Goal: Information Seeking & Learning: Find specific fact

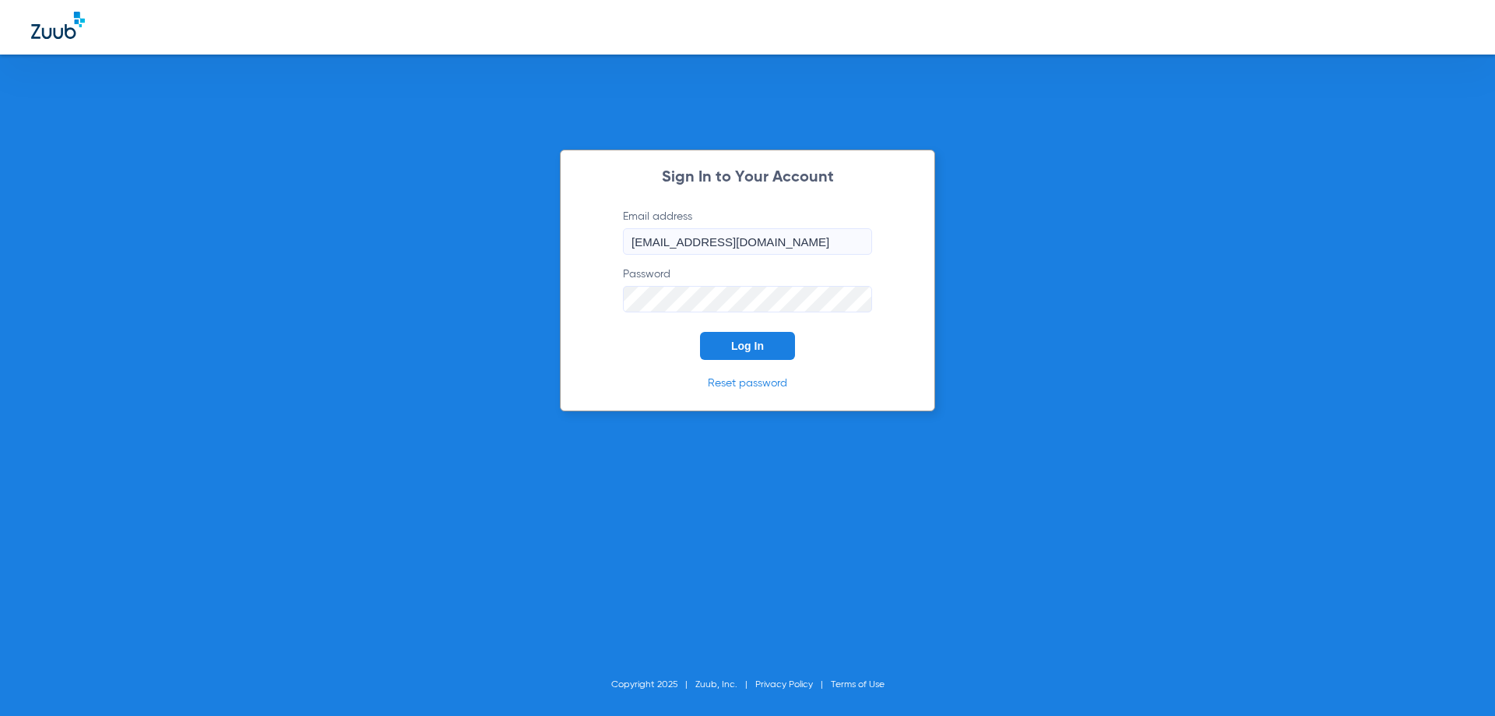
click at [766, 363] on div "Sign In to Your Account Email address [EMAIL_ADDRESS][DOMAIN_NAME] Password Log…" at bounding box center [747, 280] width 375 height 262
click at [767, 350] on button "Log In" at bounding box center [747, 346] width 95 height 28
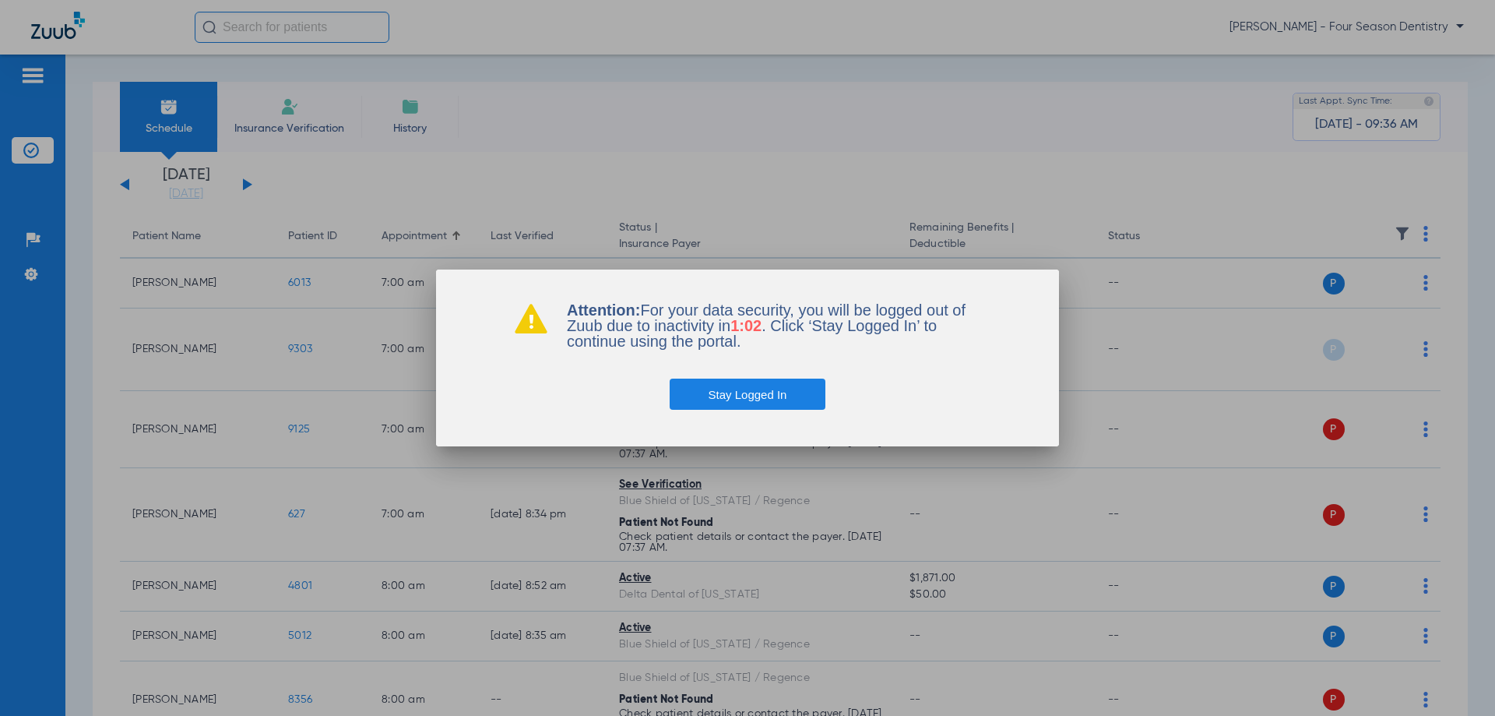
click at [797, 394] on button "Stay Logged In" at bounding box center [748, 393] width 157 height 31
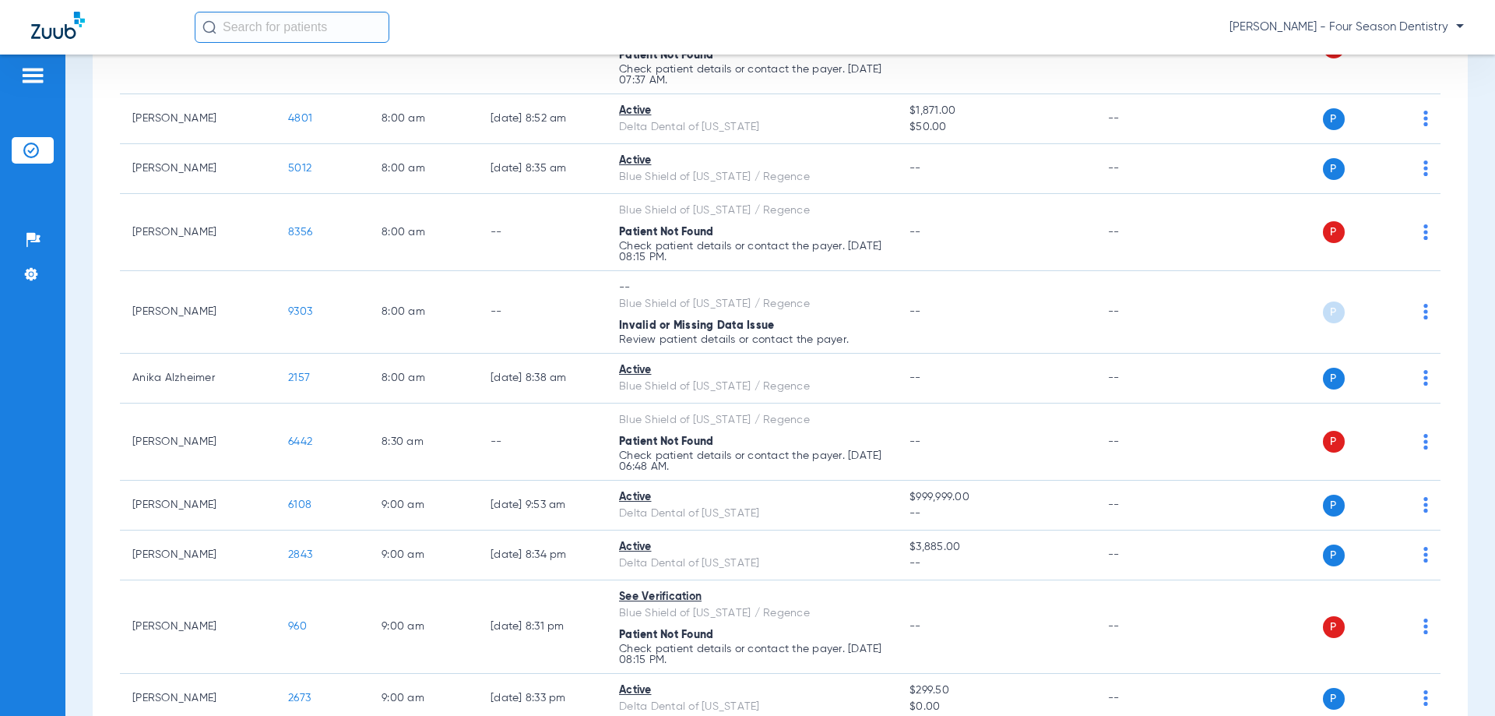
scroll to position [779, 0]
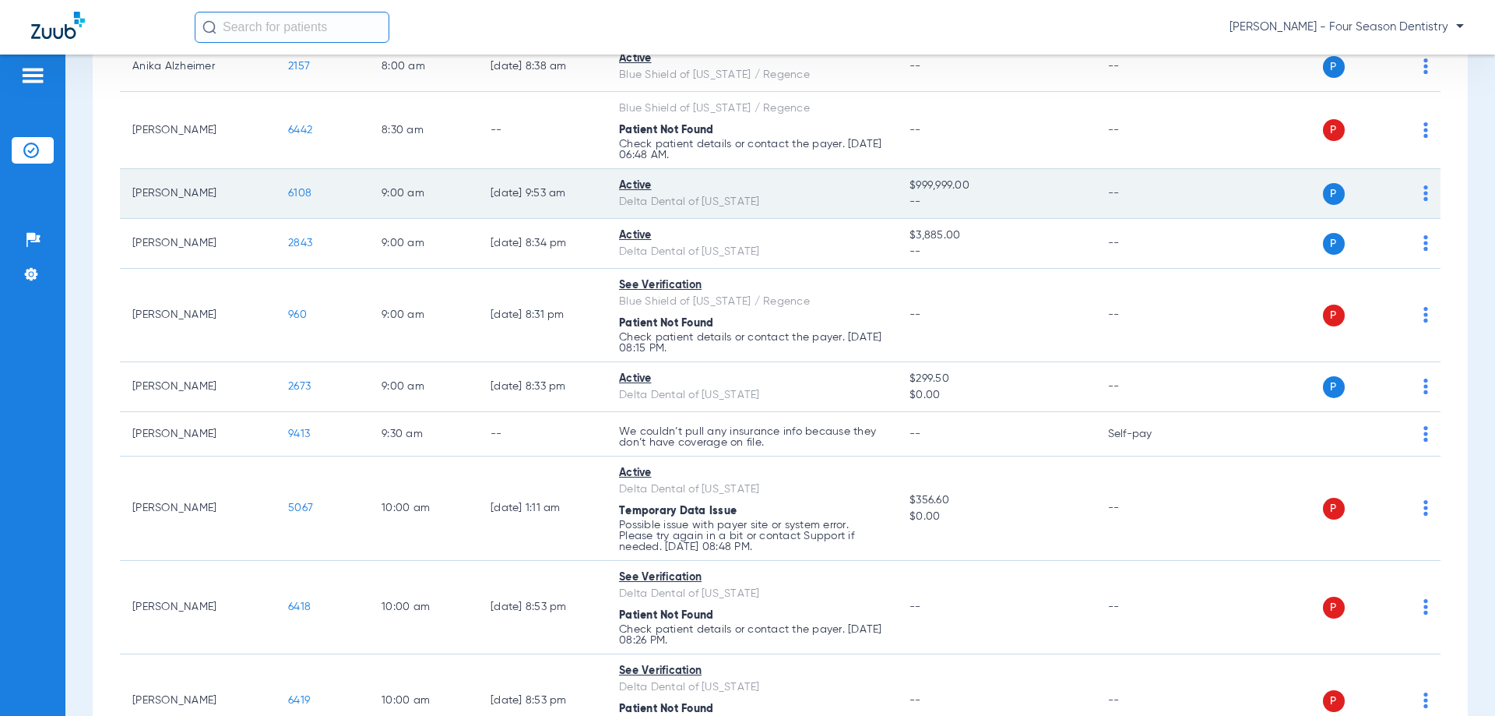
click at [297, 195] on span "6108" at bounding box center [299, 193] width 23 height 11
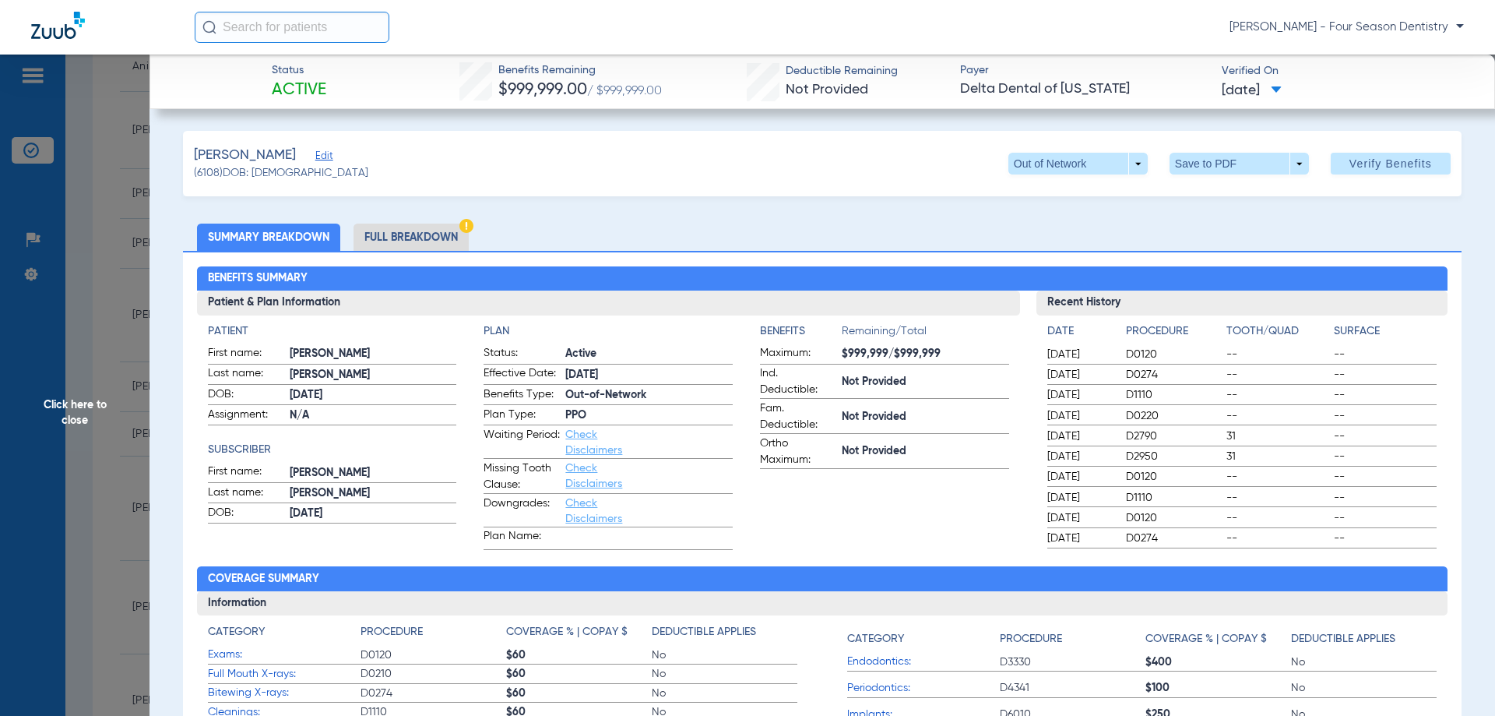
click at [948, 533] on app-benefits-information "Benefits Remaining/Total Maximum: $999,999/$999,999 Ind. Deductible: Not Provid…" at bounding box center [884, 436] width 249 height 227
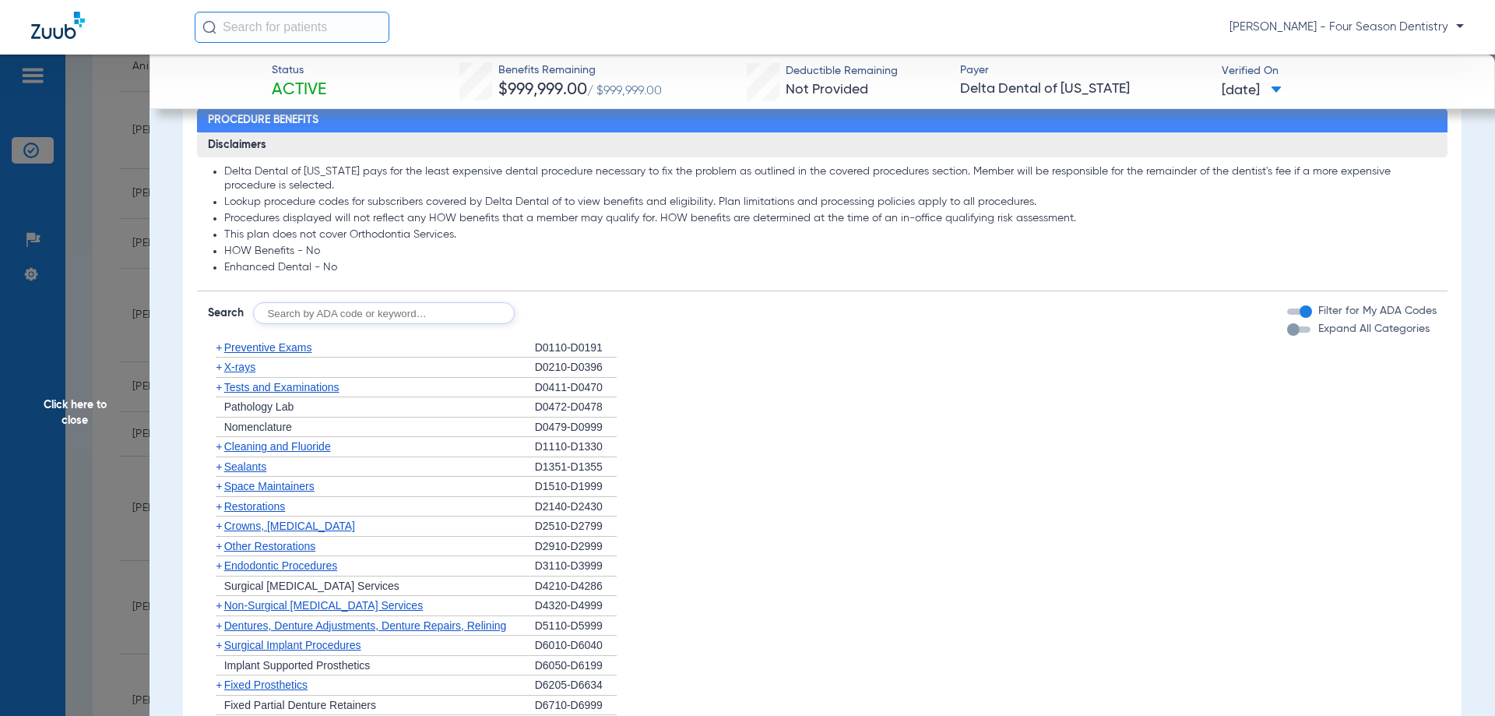
click at [419, 314] on input "text" at bounding box center [384, 313] width 262 height 22
type input "2950"
click button "Search" at bounding box center [573, 313] width 62 height 22
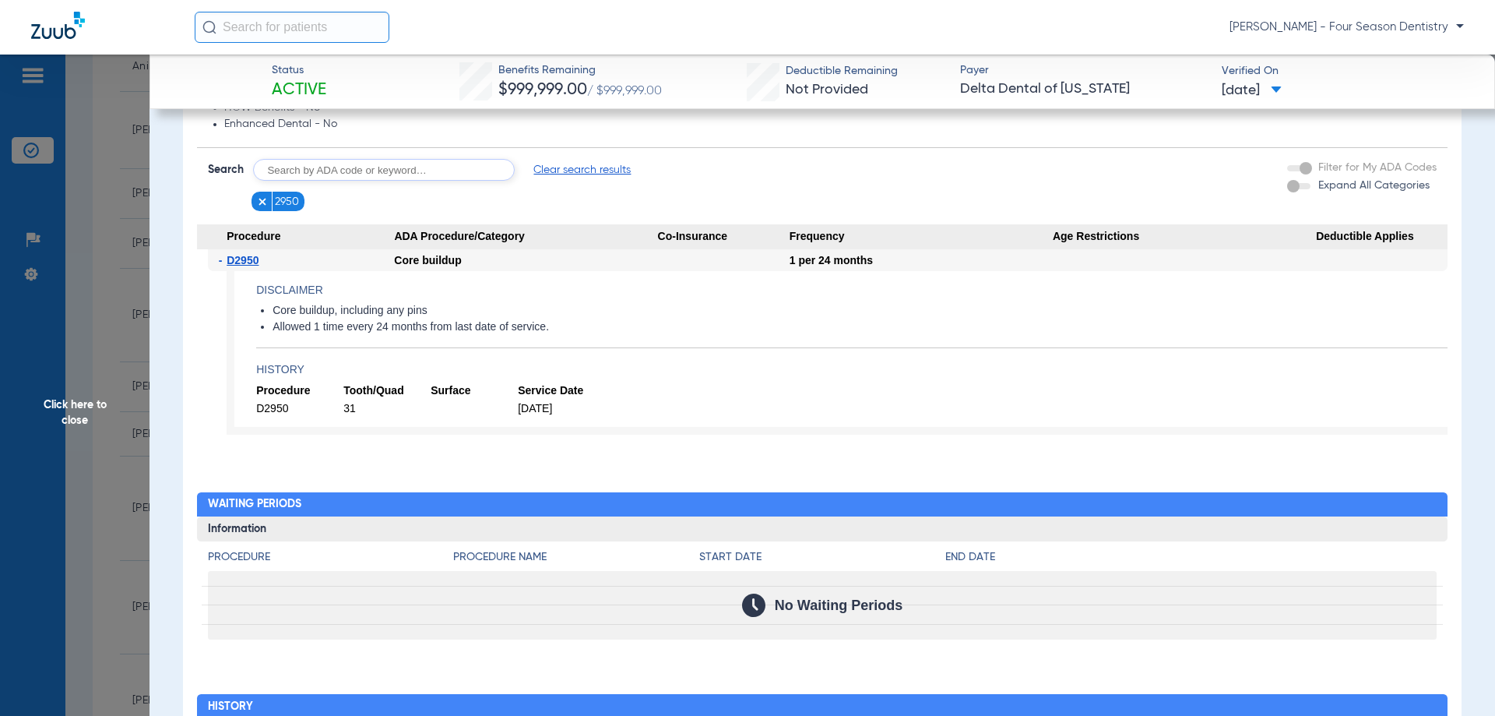
scroll to position [856, 0]
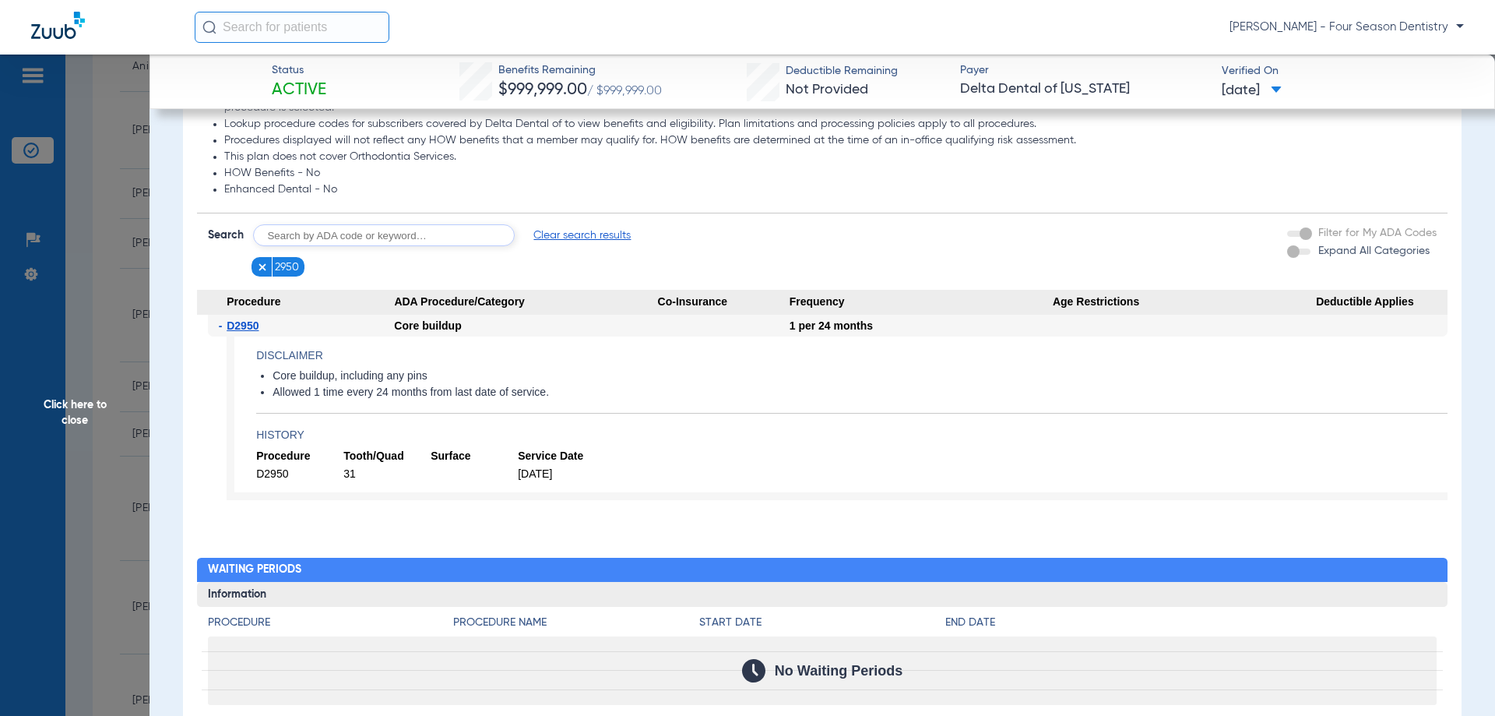
click at [438, 237] on input "text" at bounding box center [384, 235] width 262 height 22
type input "0393"
click at [561, 238] on button "Search" at bounding box center [573, 235] width 62 height 22
click at [361, 229] on input "text" at bounding box center [384, 235] width 262 height 22
click at [324, 269] on img at bounding box center [320, 267] width 11 height 11
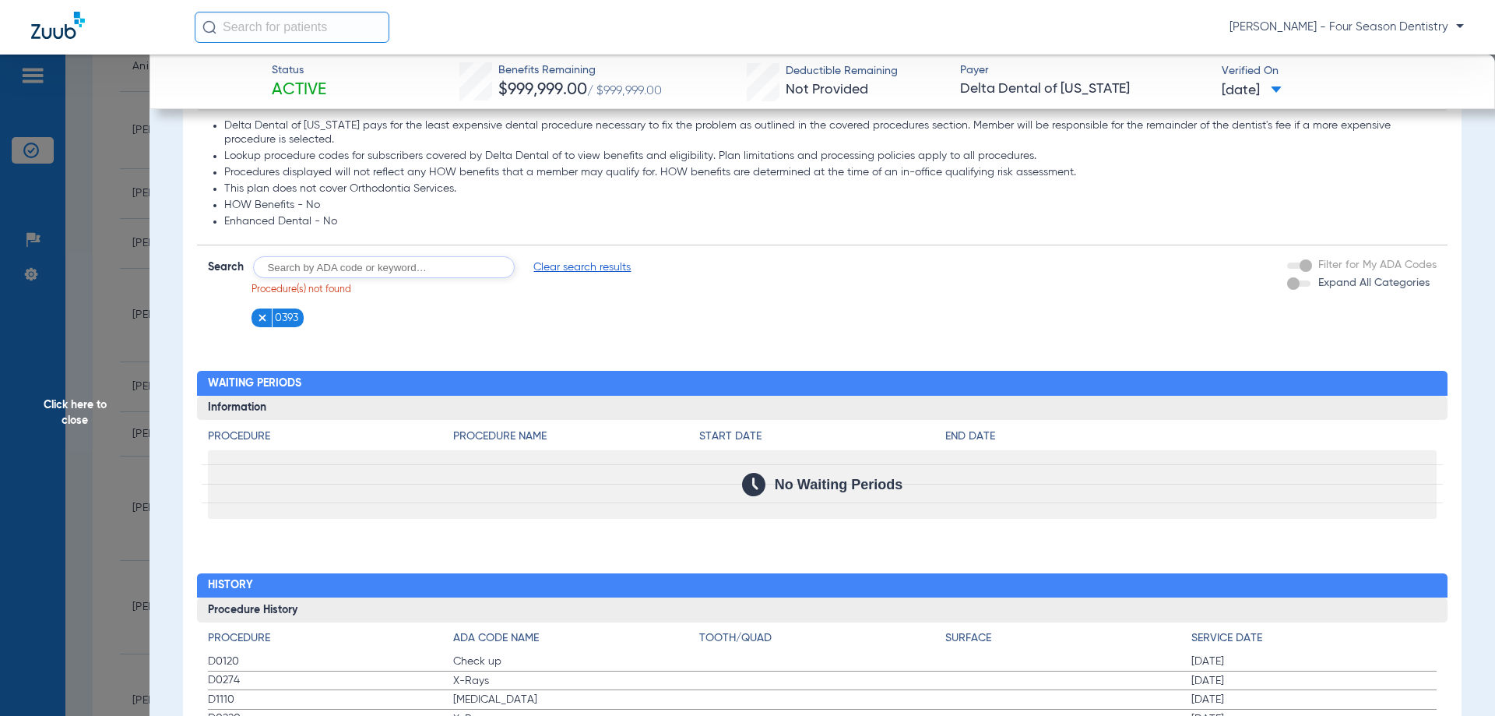
scroll to position [730, 0]
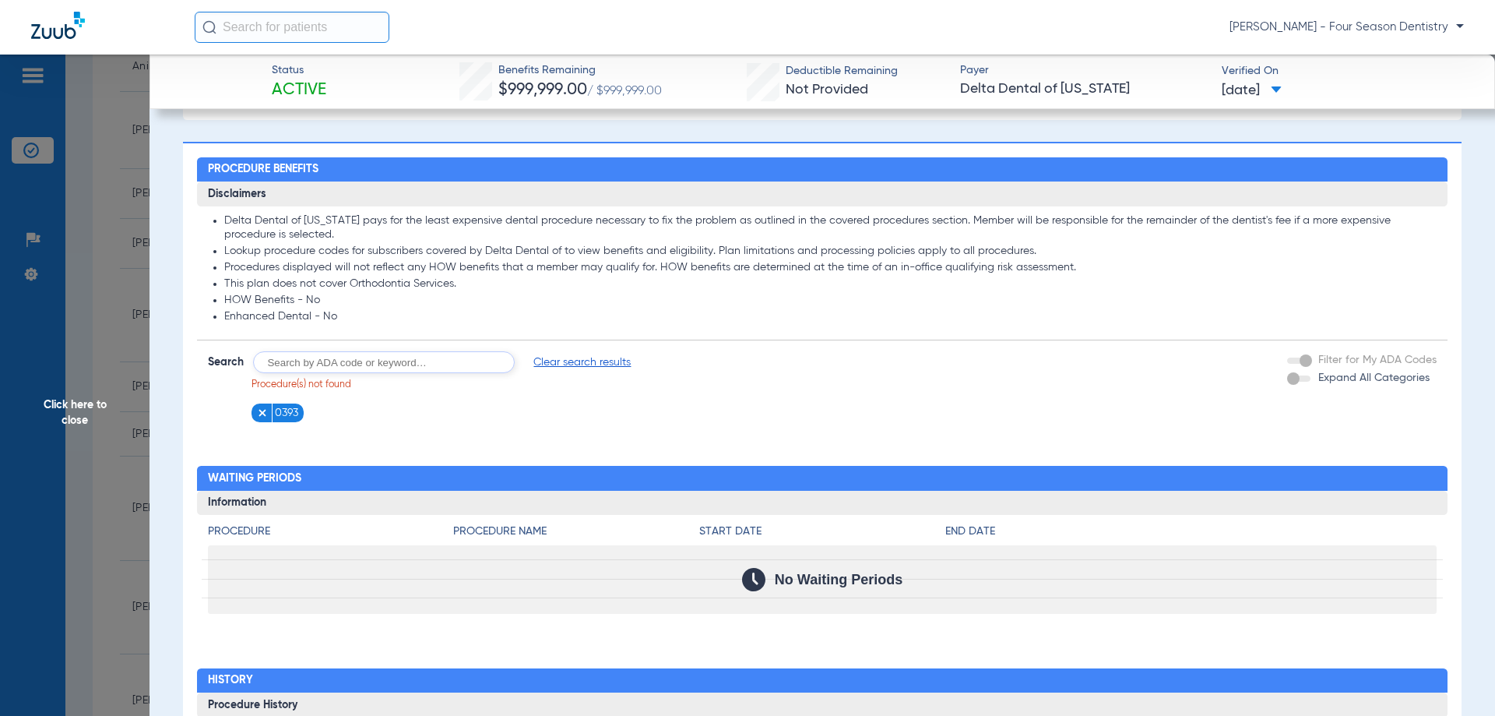
click at [558, 366] on span "Clear search results" at bounding box center [581, 362] width 97 height 16
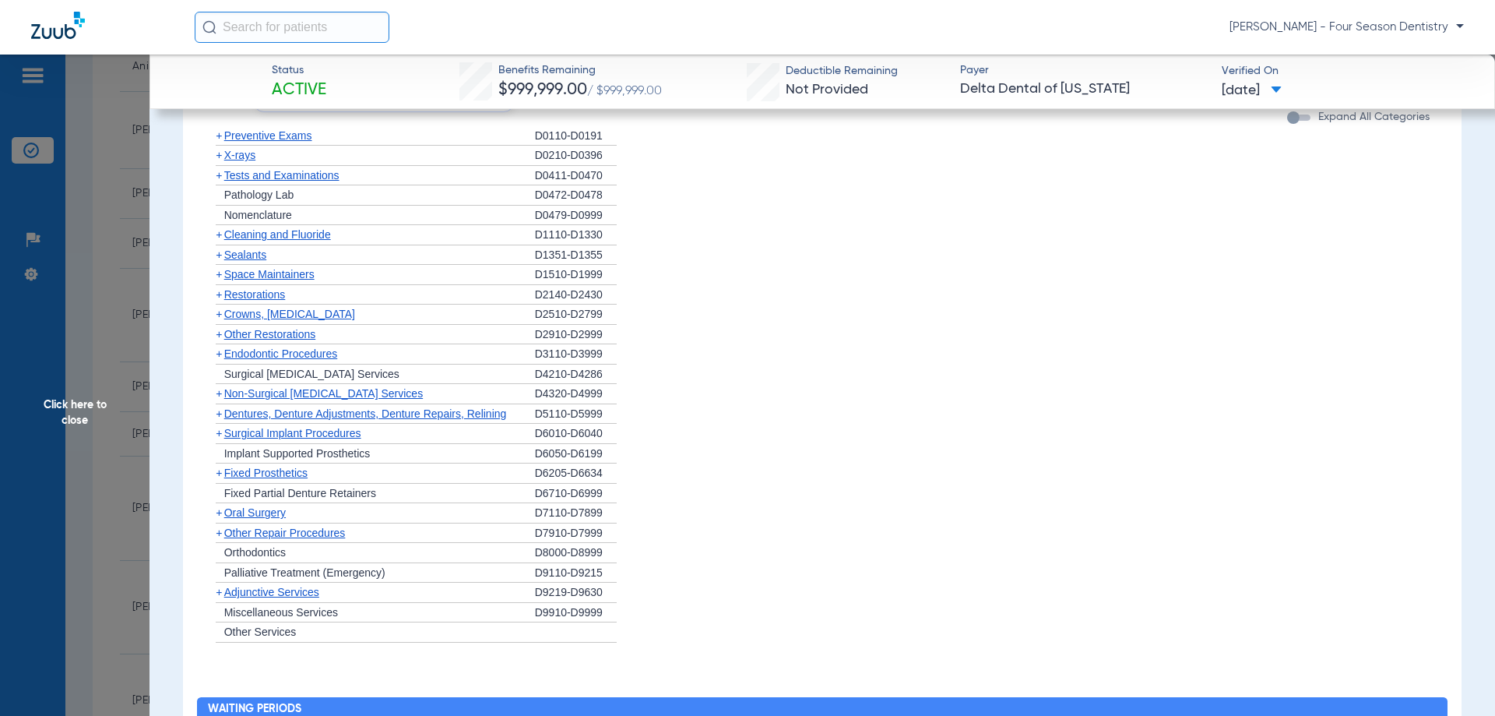
scroll to position [963, 0]
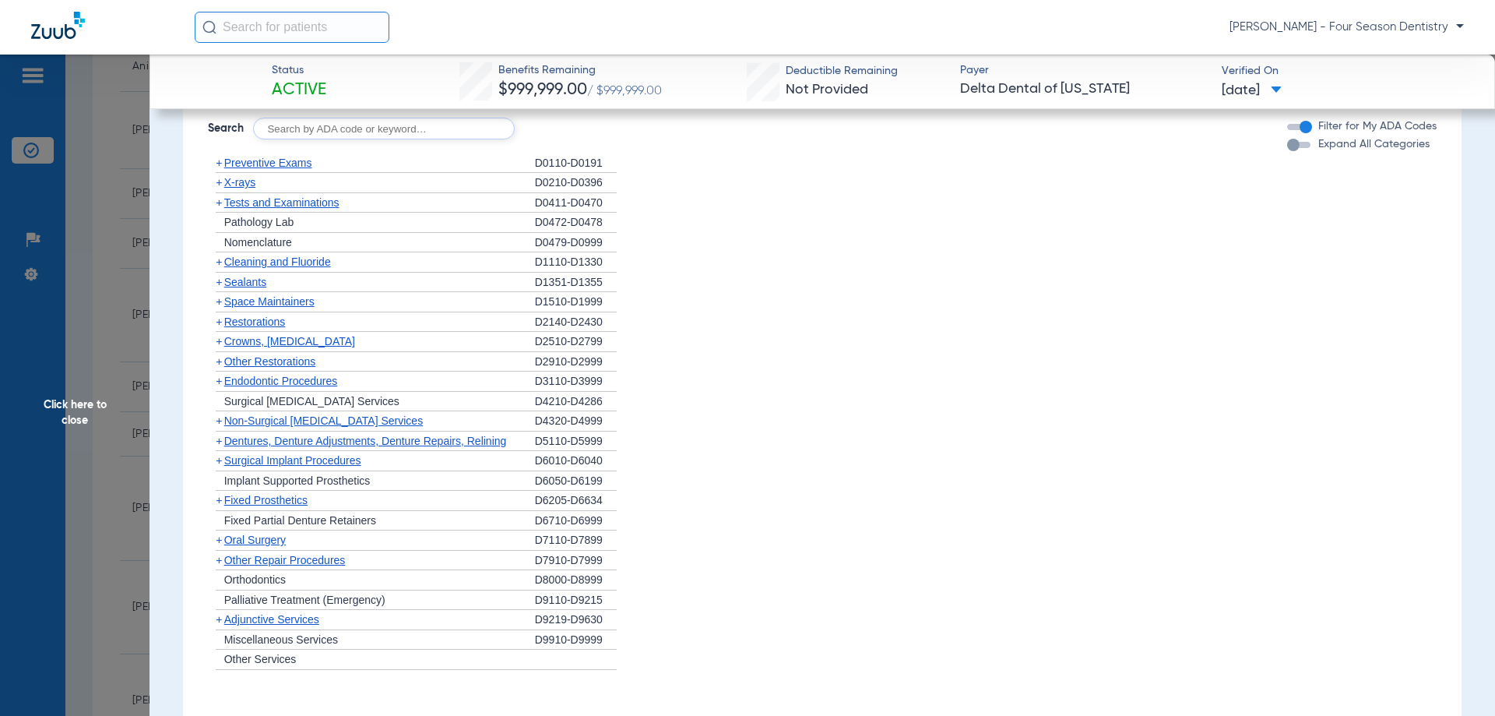
click at [303, 344] on span "Crowns, [MEDICAL_DATA]" at bounding box center [289, 341] width 131 height 12
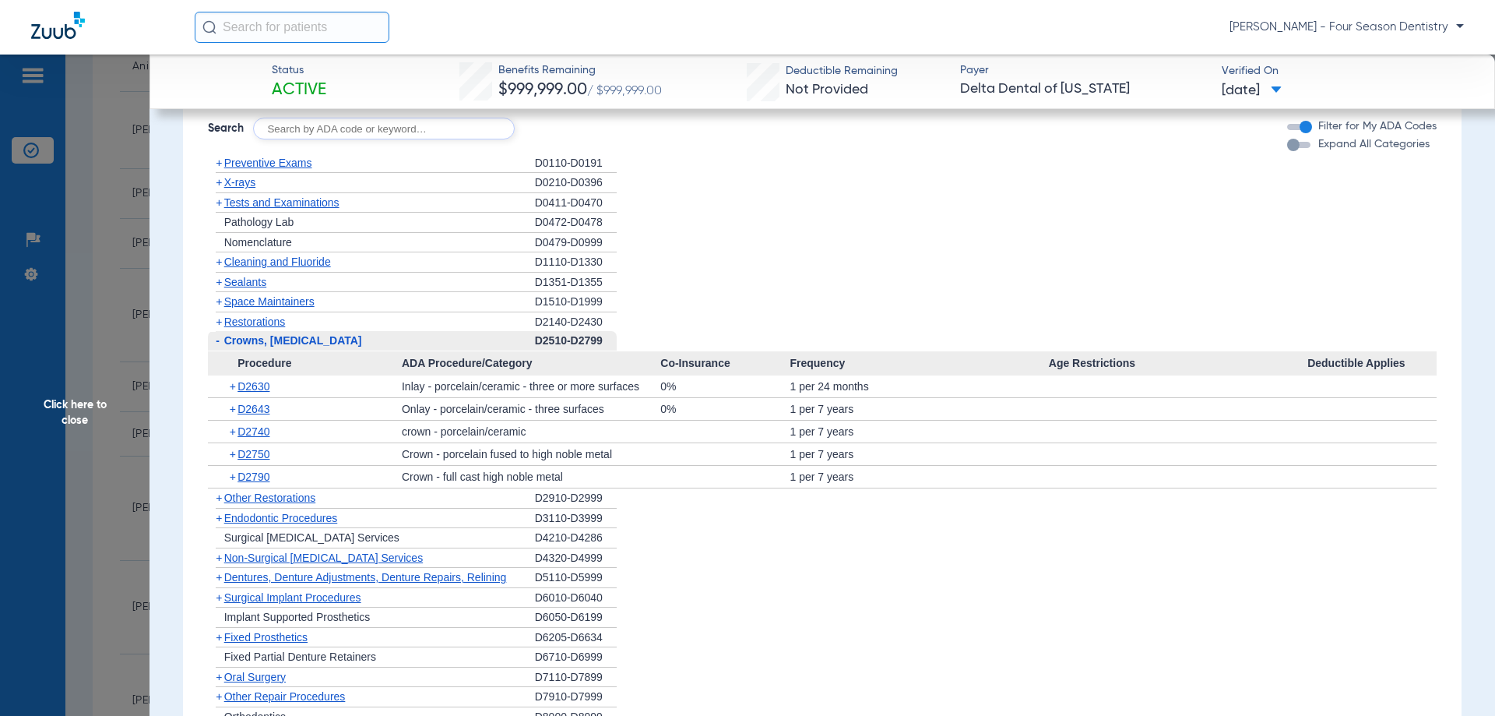
click at [304, 502] on span "Other Restorations" at bounding box center [270, 497] width 92 height 12
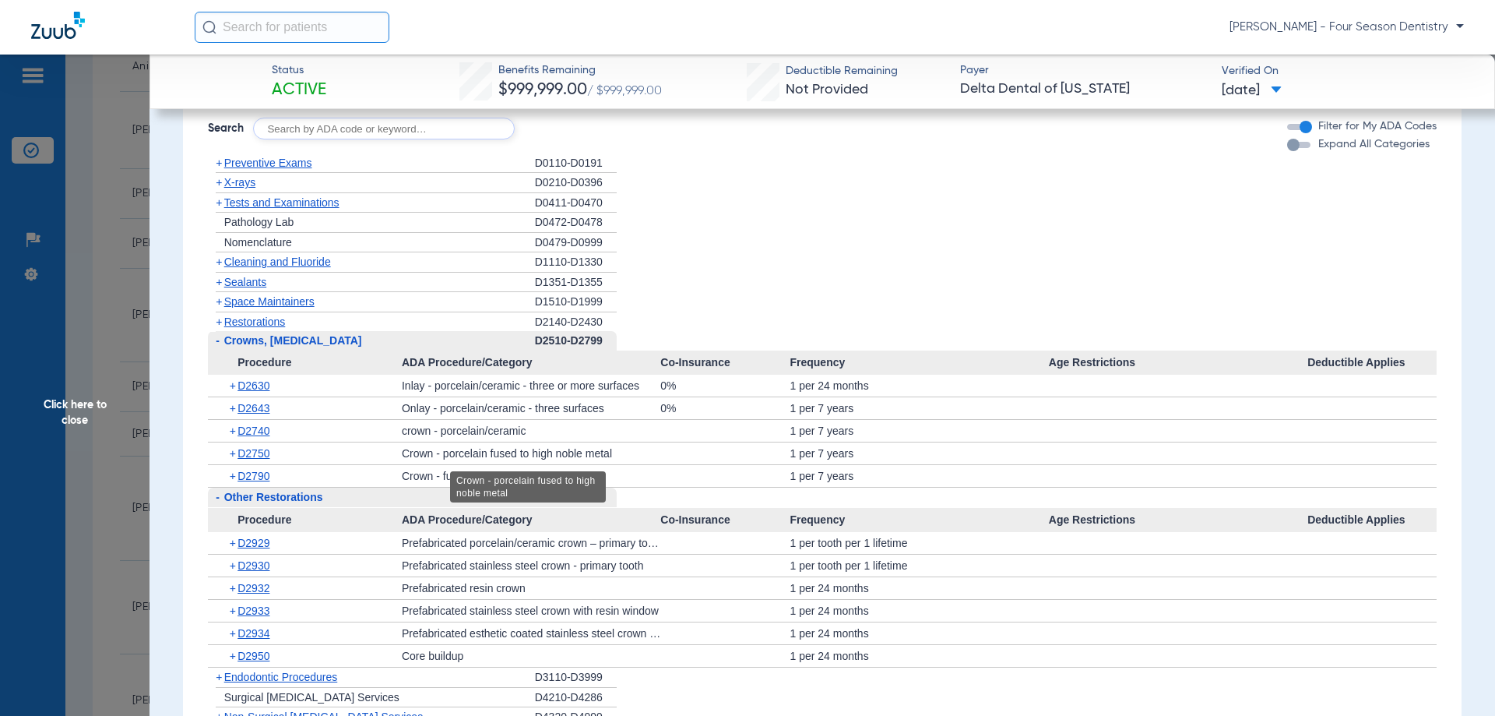
scroll to position [885, 0]
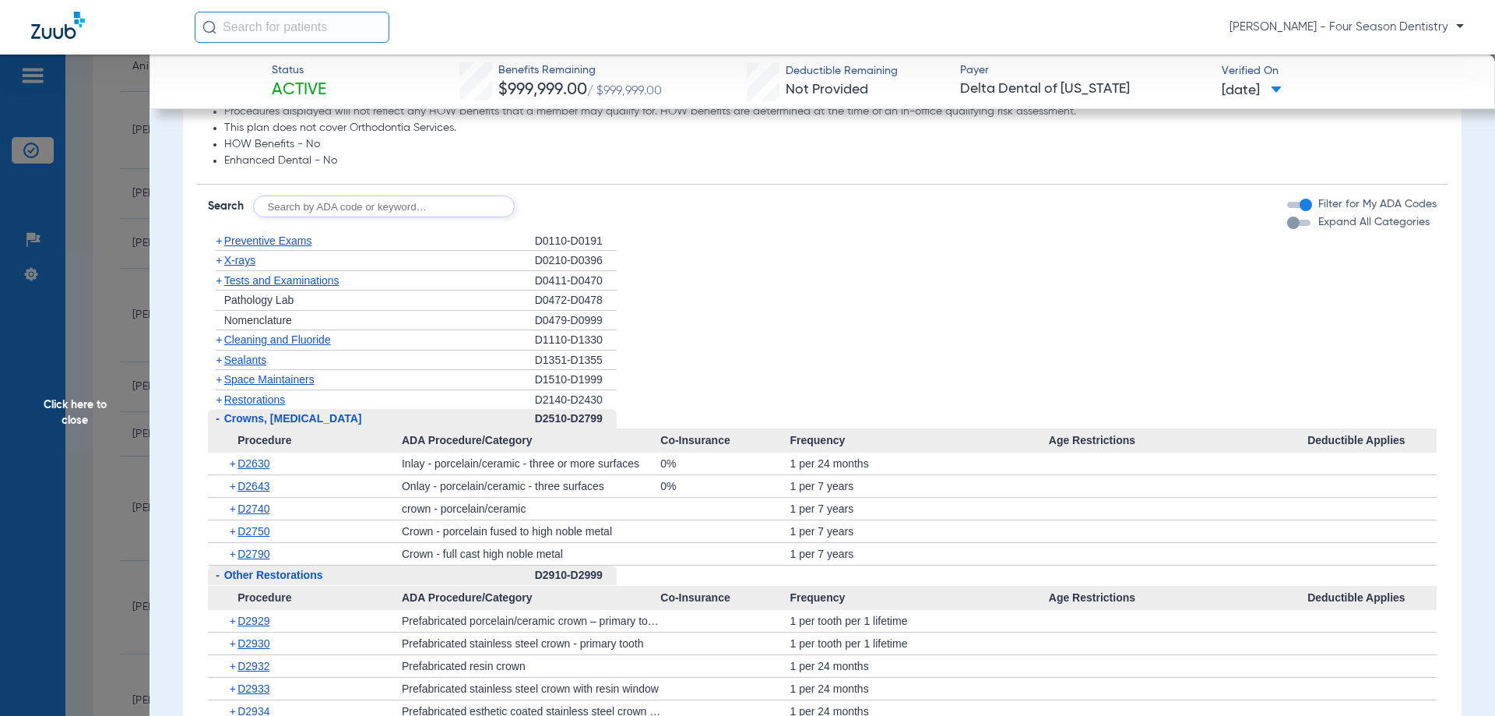
click at [237, 259] on span "X-rays" at bounding box center [239, 260] width 31 height 12
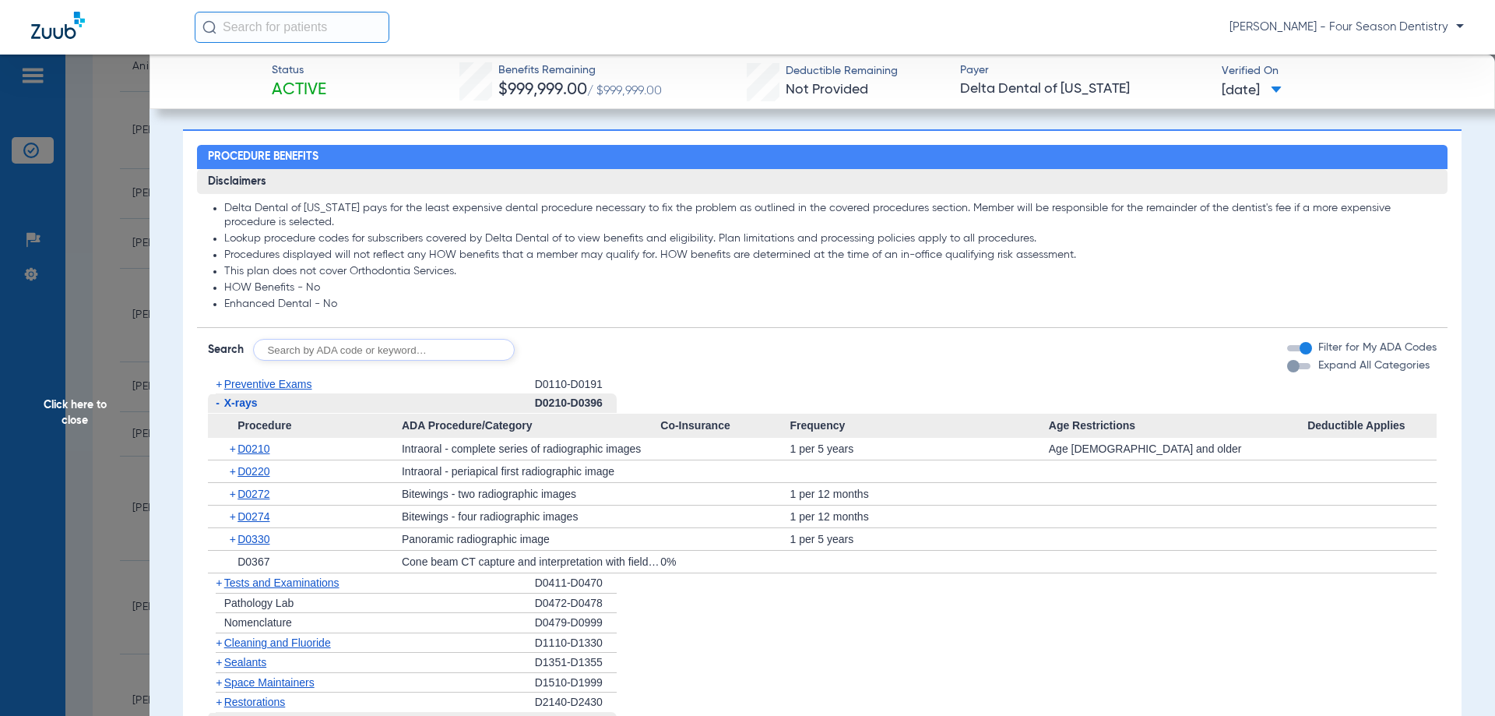
scroll to position [730, 0]
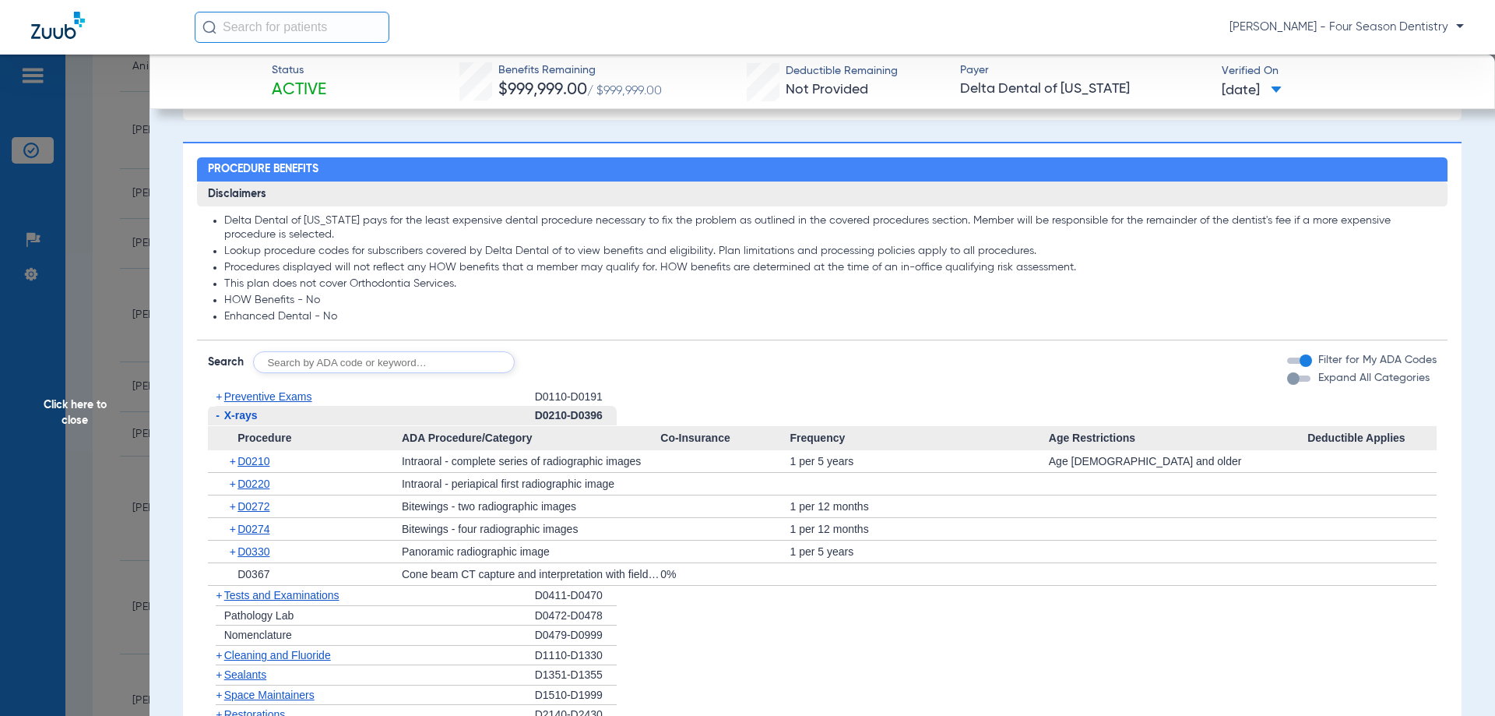
click at [779, 442] on span "Co-Insurance" at bounding box center [724, 438] width 129 height 25
click at [795, 396] on li "+ Preventive Exams D0110-D0191" at bounding box center [822, 396] width 1229 height 19
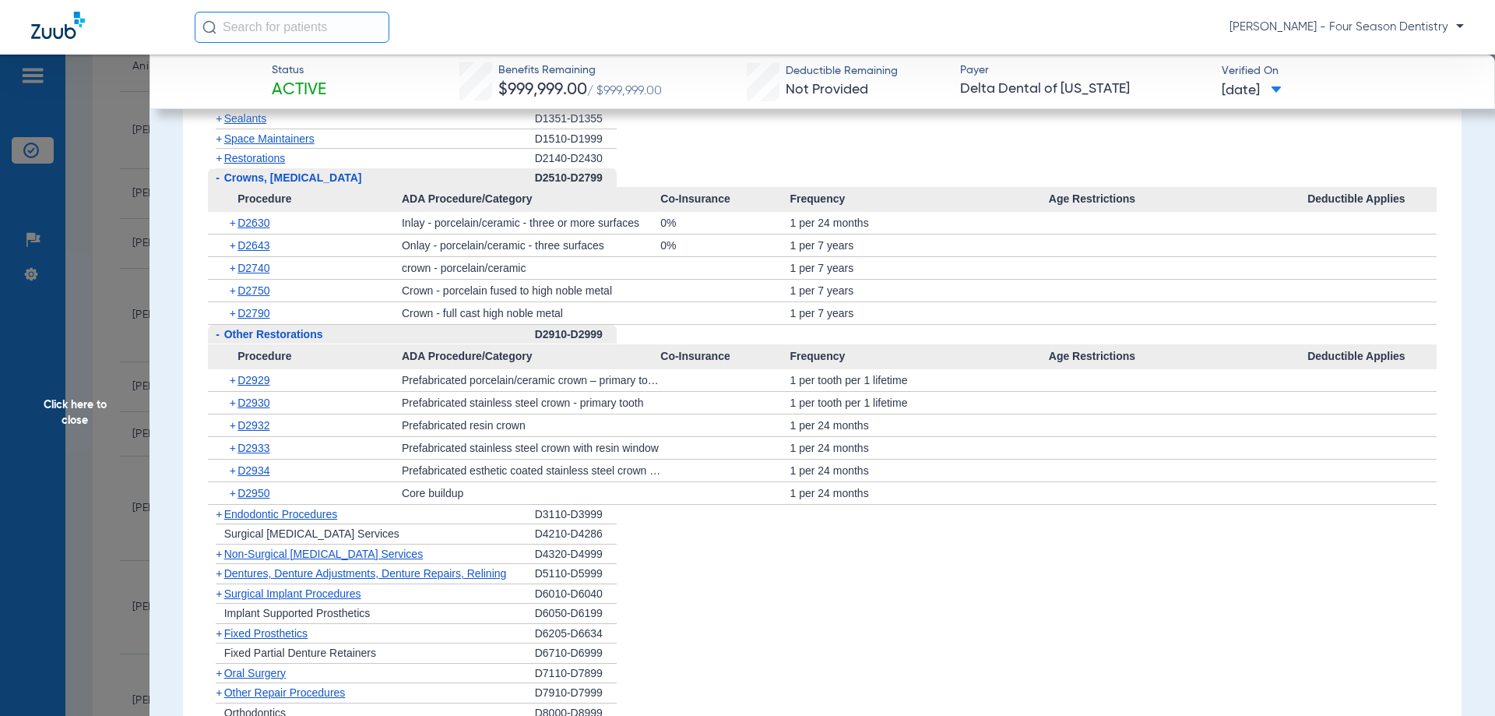
scroll to position [1508, 0]
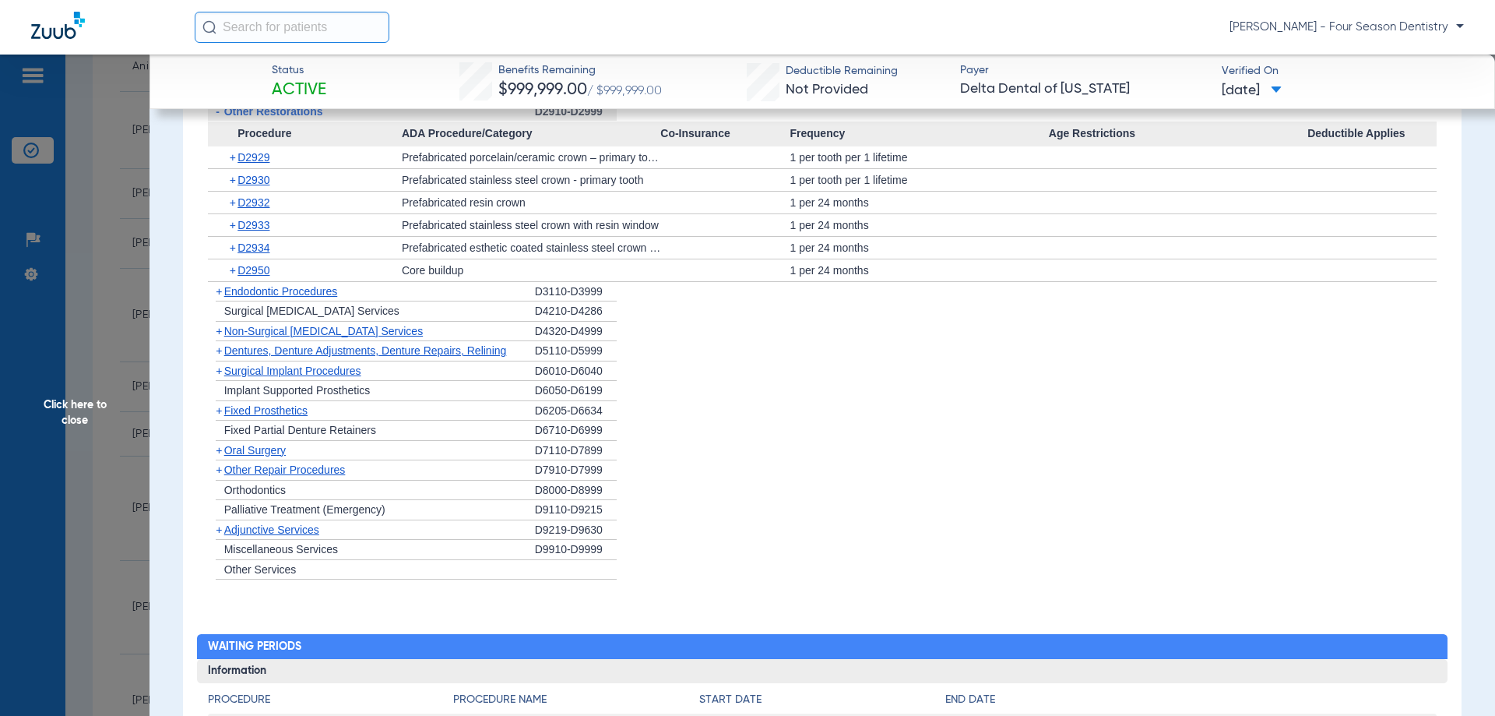
click at [315, 373] on span "Surgical Implant Procedures" at bounding box center [292, 370] width 137 height 12
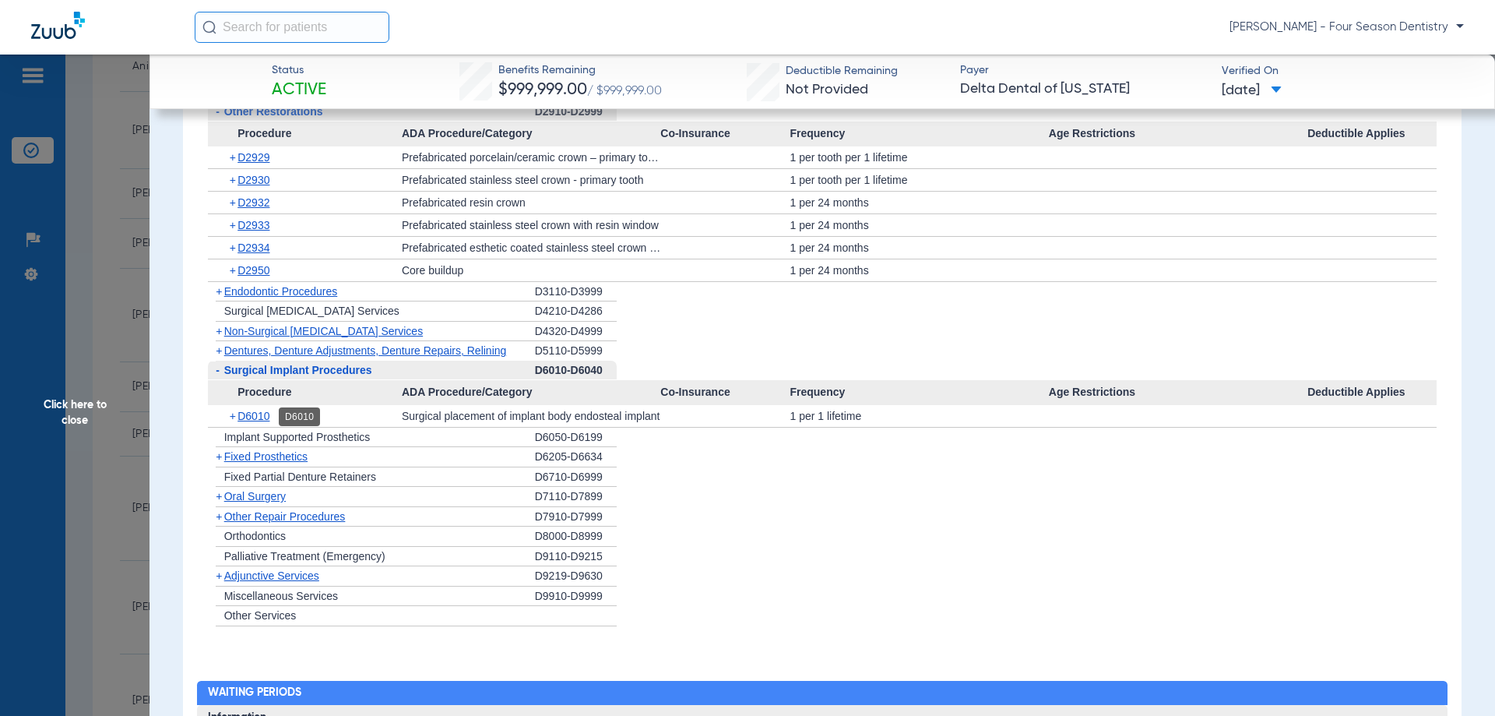
click at [257, 421] on span "D6010" at bounding box center [253, 416] width 32 height 12
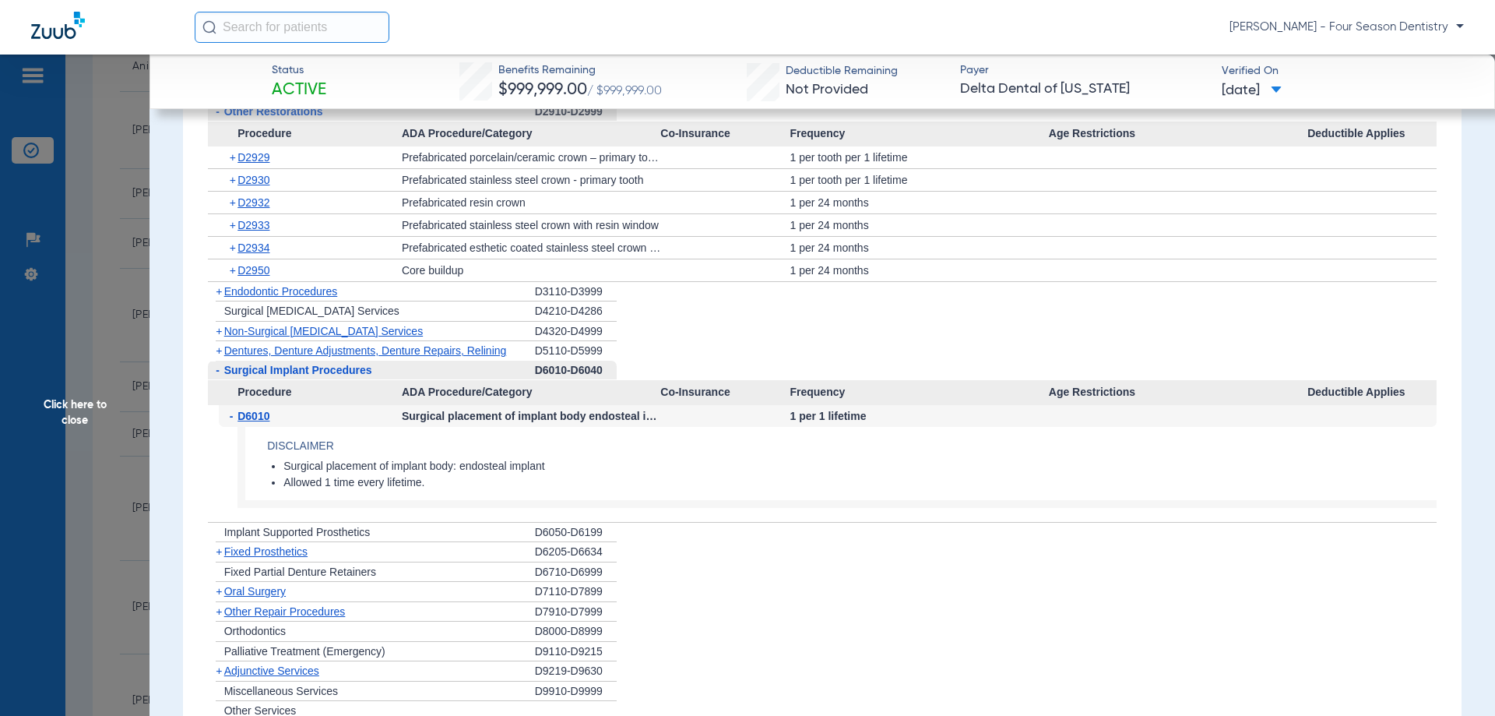
click at [264, 551] on span "Fixed Prosthetics" at bounding box center [265, 551] width 83 height 12
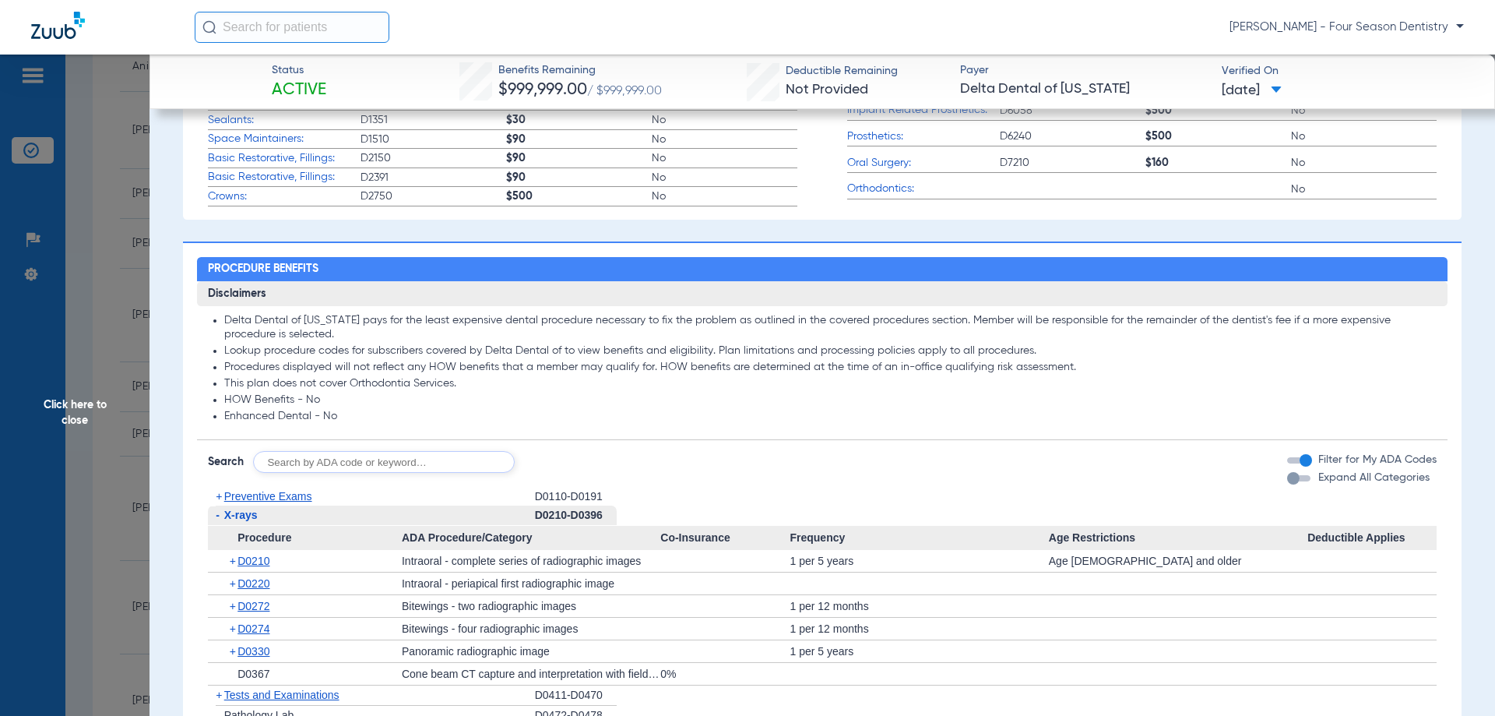
scroll to position [496, 0]
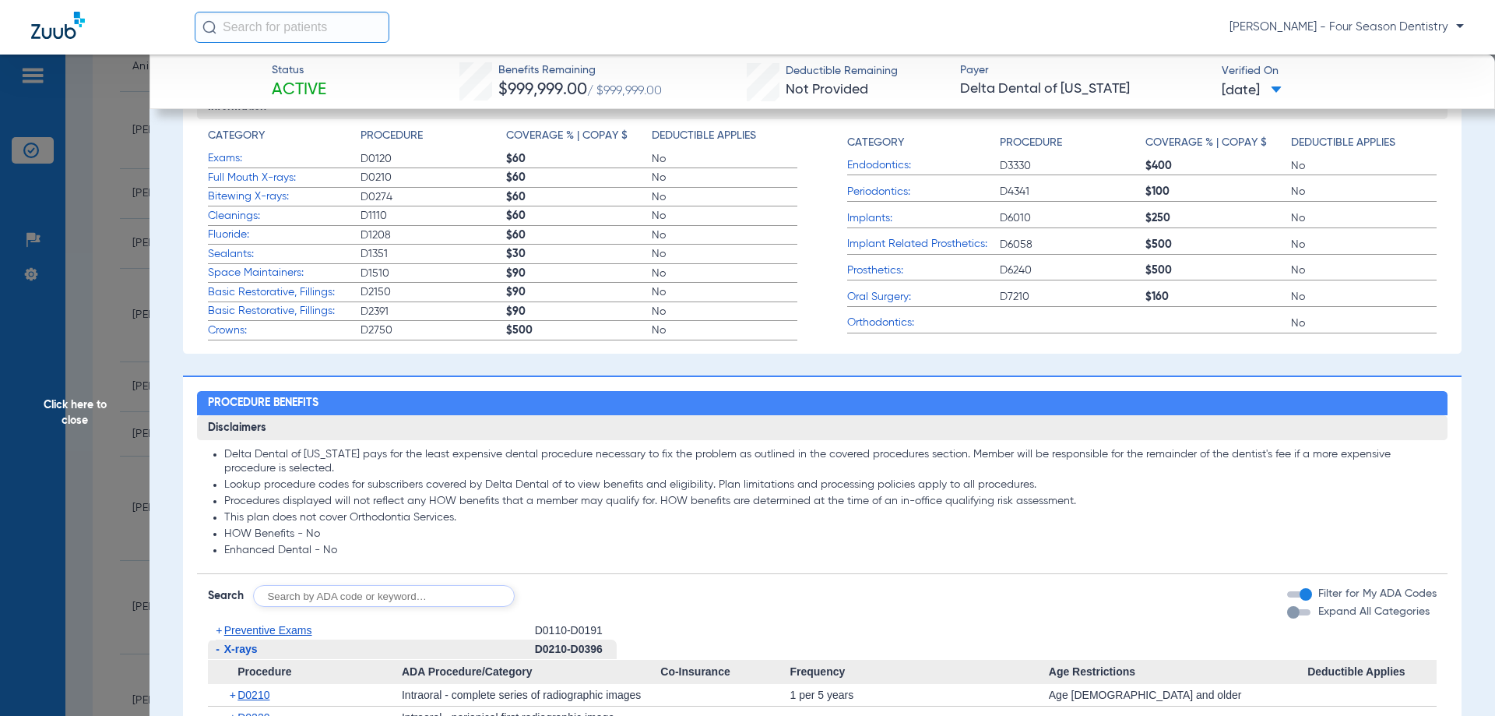
click at [353, 589] on input "text" at bounding box center [384, 596] width 262 height 22
type input "d6058"
click button "Search" at bounding box center [573, 596] width 62 height 22
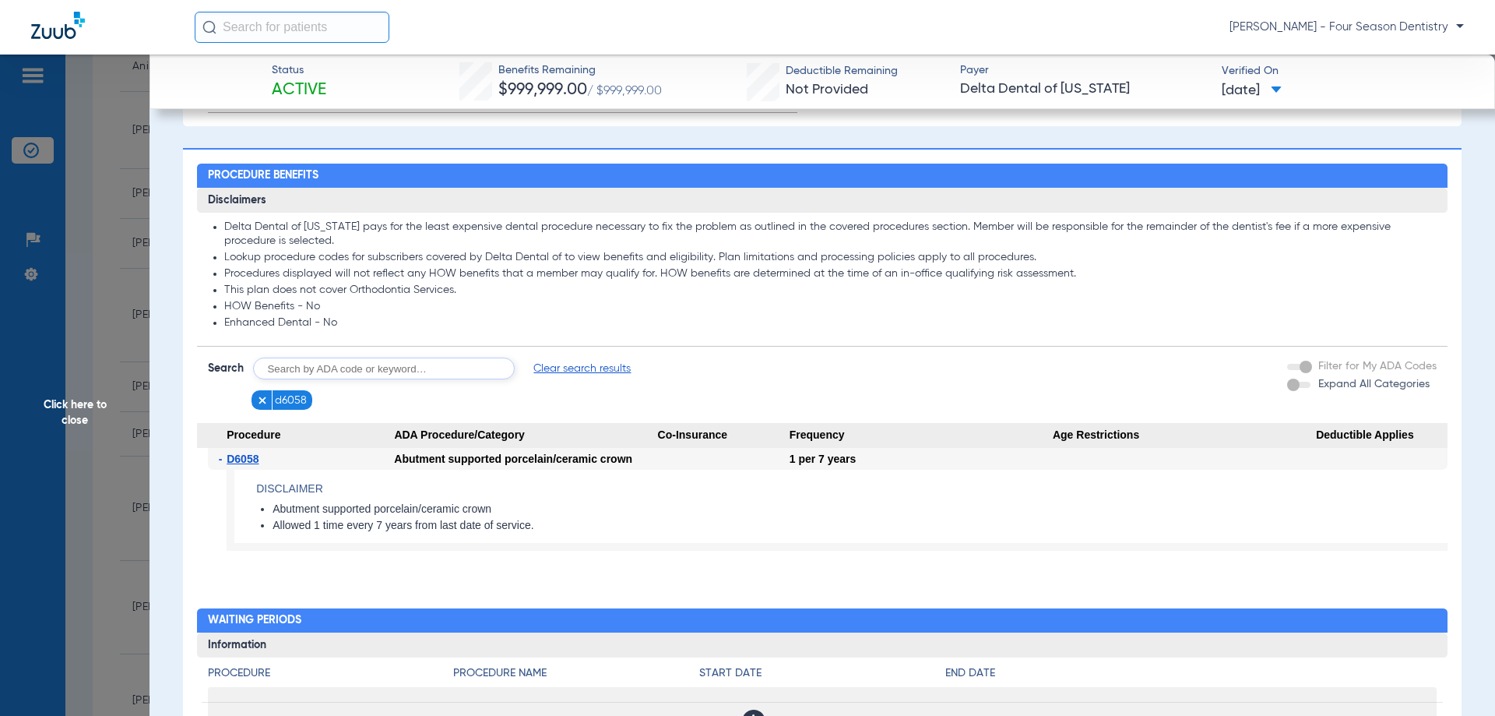
scroll to position [730, 0]
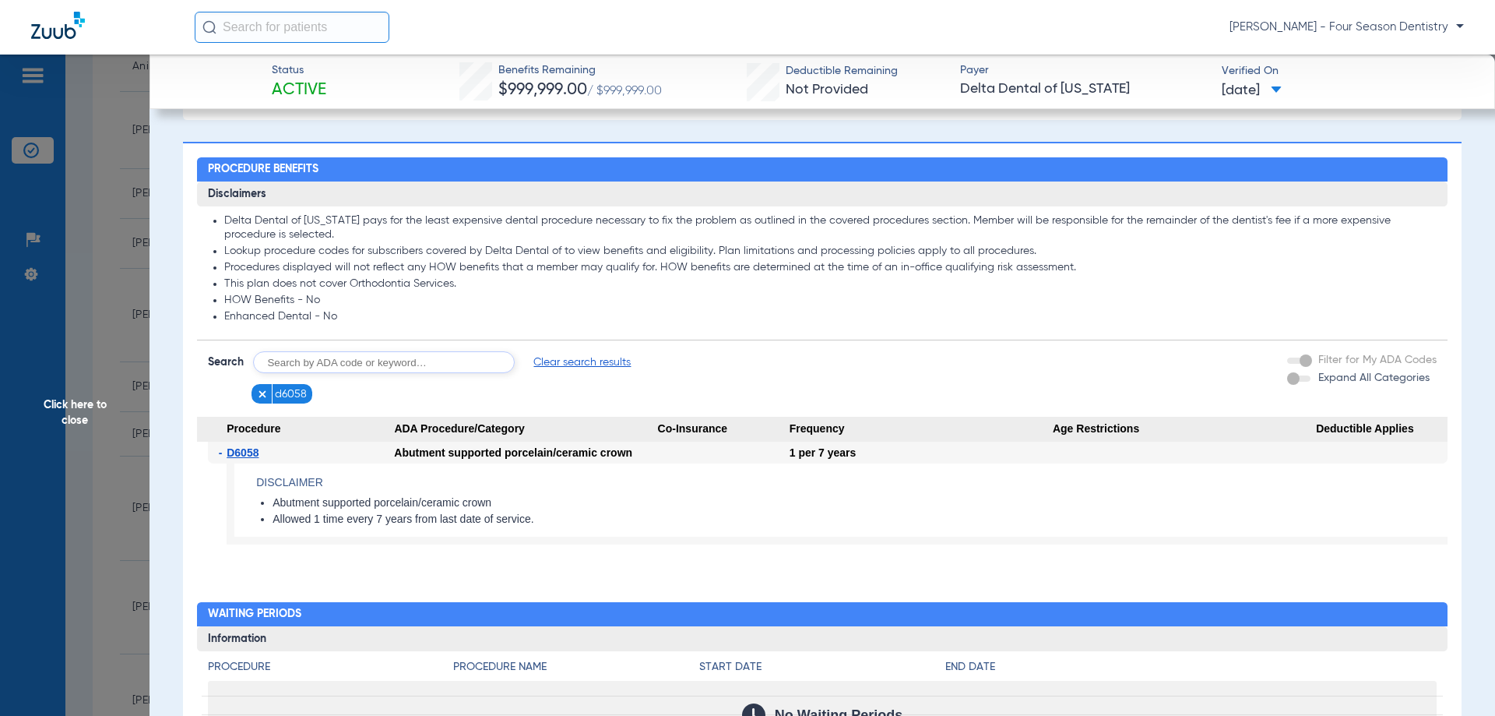
click at [822, 546] on div "- D6058 Abutment supported porcelain/ceramic crown 1 per 7 years Disclaimer Abu…" at bounding box center [822, 499] width 1251 height 117
click at [71, 416] on span "Click here to close" at bounding box center [74, 413] width 149 height 716
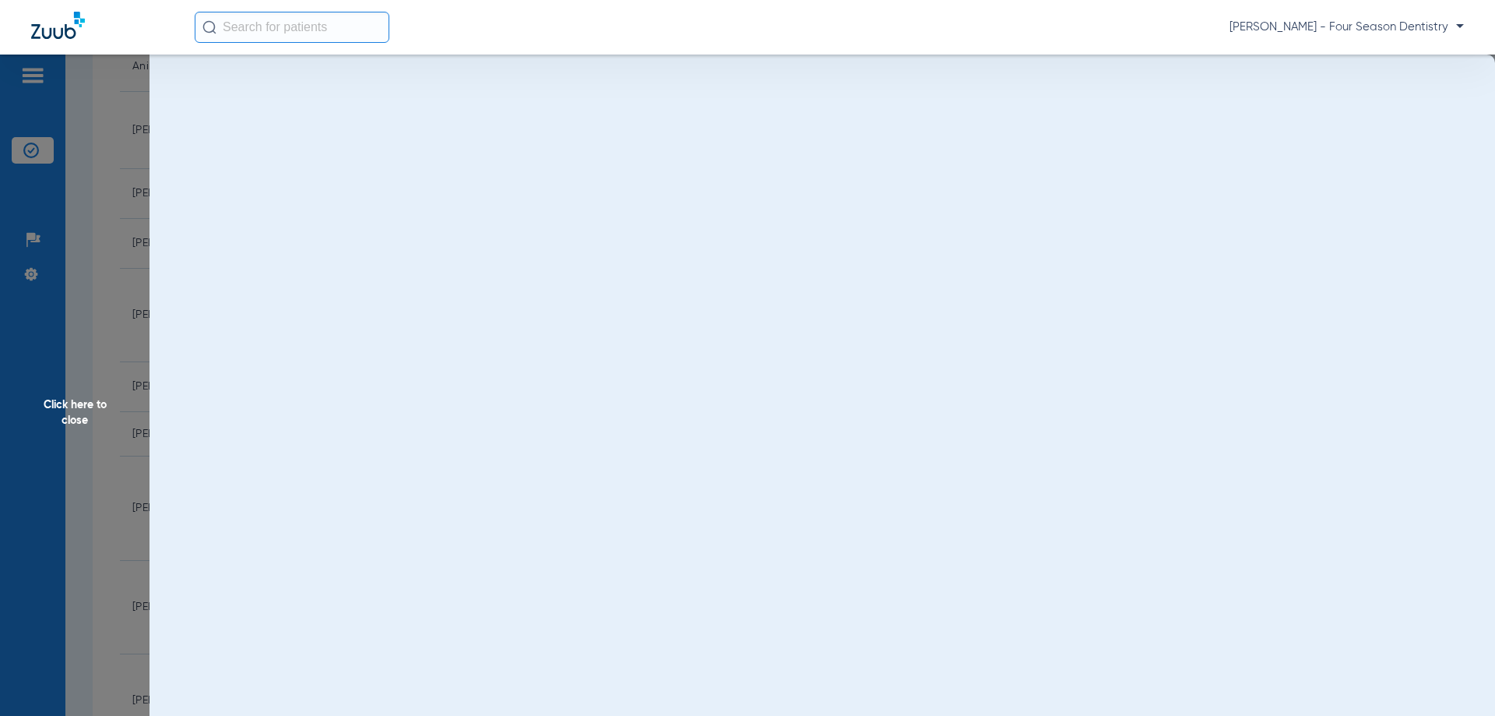
scroll to position [0, 0]
